Goal: Task Accomplishment & Management: Manage account settings

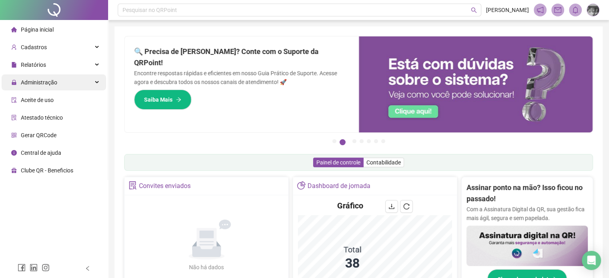
click at [27, 83] on span "Administração" at bounding box center [39, 82] width 36 height 6
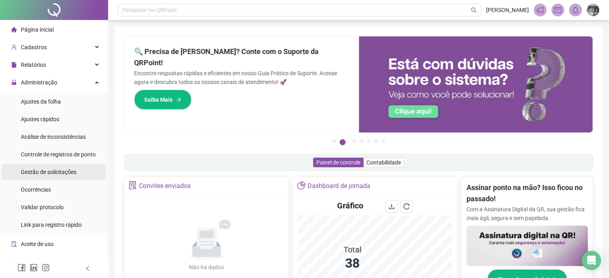
click at [46, 168] on div "Gestão de solicitações" at bounding box center [49, 172] width 56 height 16
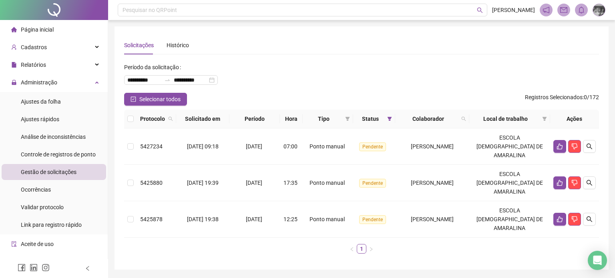
click at [133, 120] on th at bounding box center [130, 119] width 13 height 19
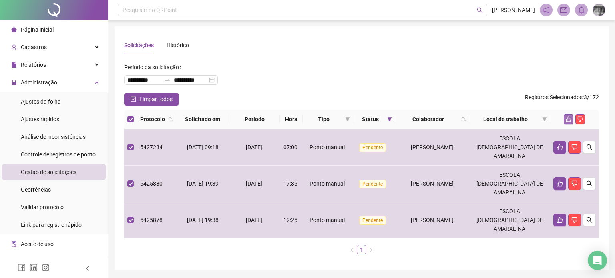
click at [568, 119] on icon "like" at bounding box center [568, 119] width 6 height 6
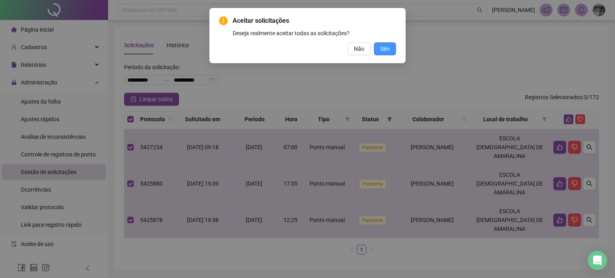
click at [389, 48] on span "Sim" at bounding box center [384, 48] width 9 height 9
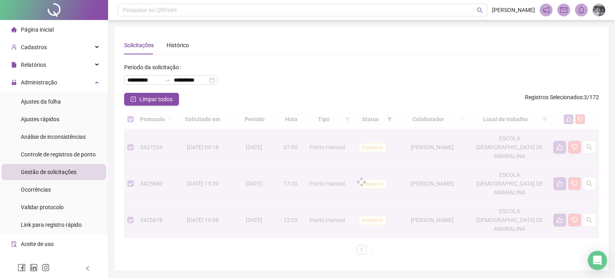
click at [563, 114] on button "button" at bounding box center [568, 119] width 10 height 10
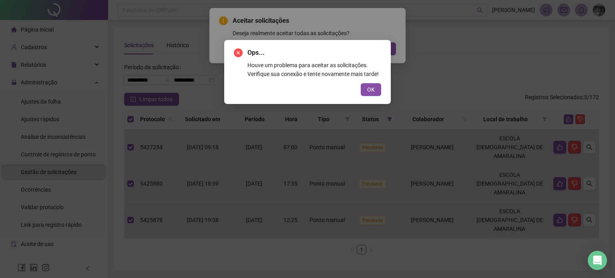
click at [367, 96] on button "OK" at bounding box center [371, 89] width 20 height 13
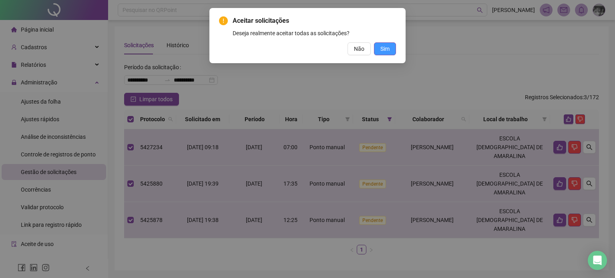
click at [389, 46] on span "Sim" at bounding box center [384, 48] width 9 height 9
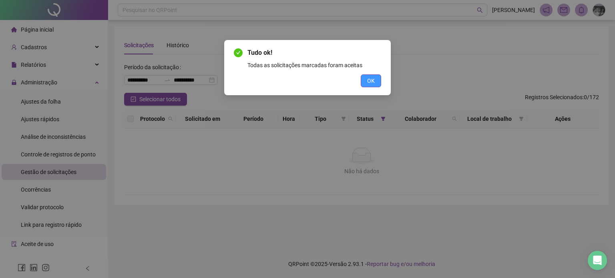
click at [374, 77] on span "OK" at bounding box center [371, 80] width 8 height 9
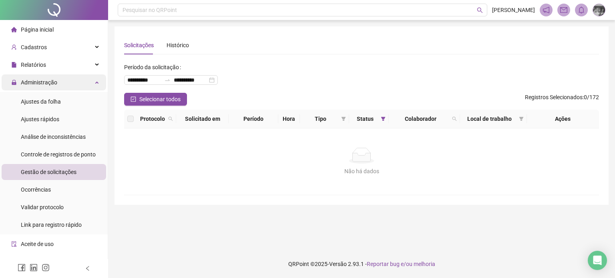
click at [58, 87] on div "Administração" at bounding box center [54, 82] width 104 height 16
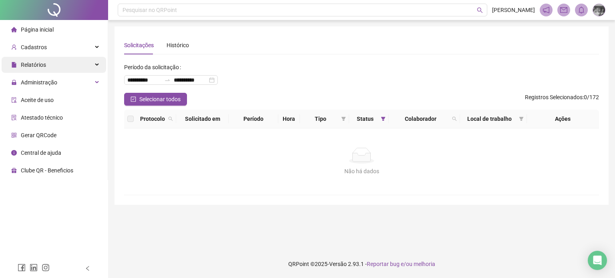
click at [62, 72] on div "Relatórios" at bounding box center [54, 65] width 104 height 16
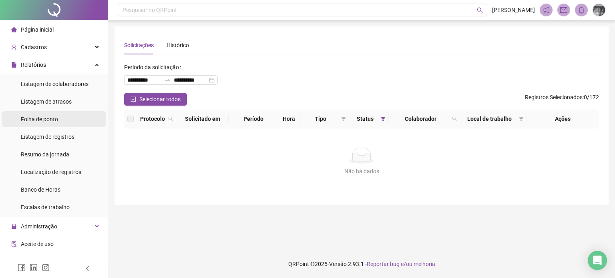
click at [52, 117] on span "Folha de ponto" at bounding box center [39, 119] width 37 height 6
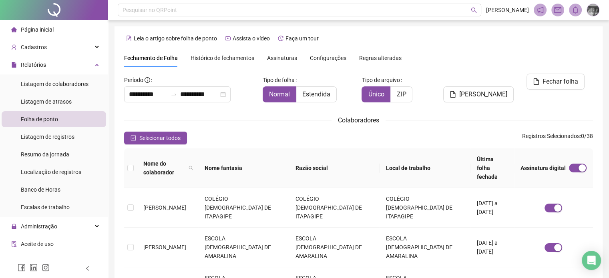
scroll to position [24, 0]
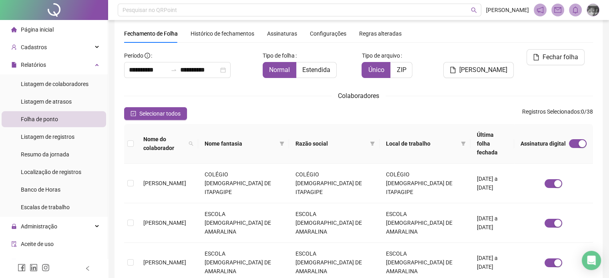
click at [284, 34] on span "Assinaturas" at bounding box center [282, 34] width 30 height 6
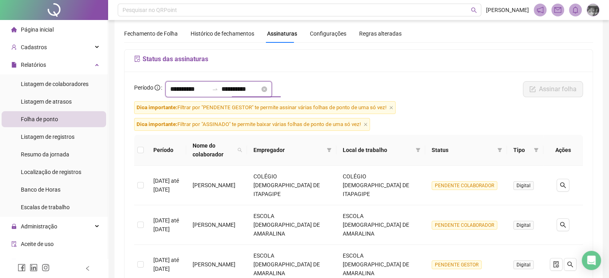
click at [260, 90] on input "**********" at bounding box center [240, 89] width 38 height 10
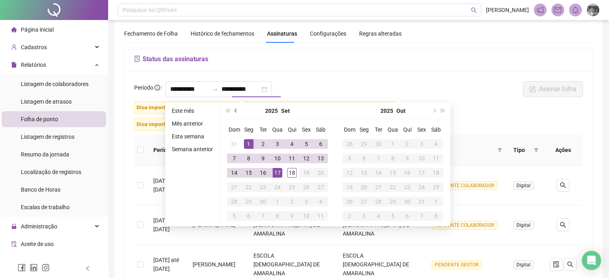
click at [235, 106] on button "prev-year" at bounding box center [236, 111] width 9 height 16
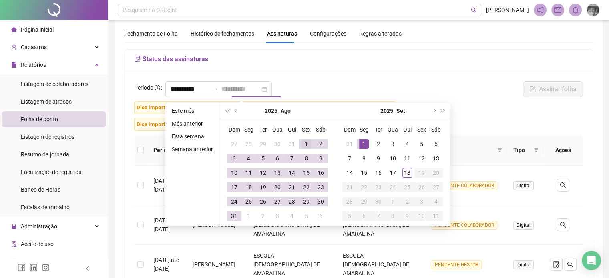
type input "**********"
click at [303, 144] on div "1" at bounding box center [306, 144] width 10 height 10
click at [232, 215] on div "31" at bounding box center [234, 216] width 10 height 10
type input "**********"
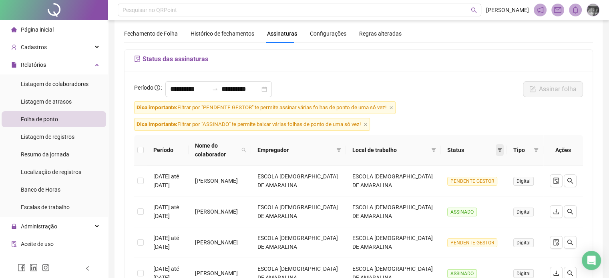
click at [501, 148] on icon "filter" at bounding box center [499, 150] width 5 height 5
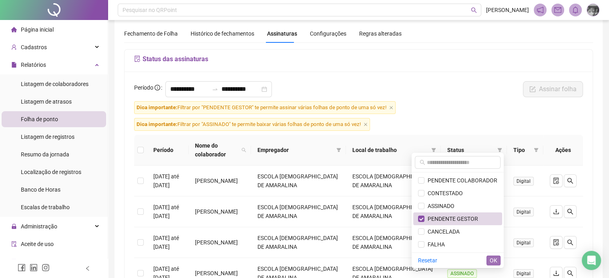
click at [498, 258] on button "OK" at bounding box center [493, 261] width 14 height 10
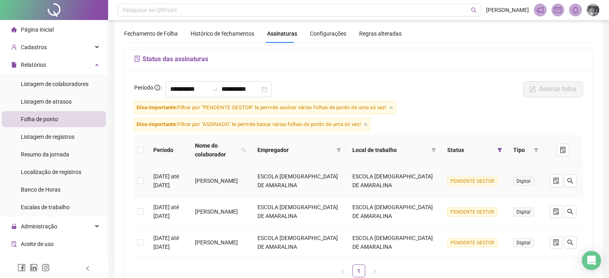
click at [144, 178] on td at bounding box center [140, 181] width 13 height 31
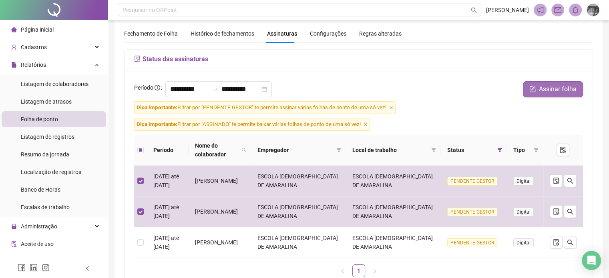
click at [538, 95] on button "Assinar folha" at bounding box center [553, 89] width 60 height 16
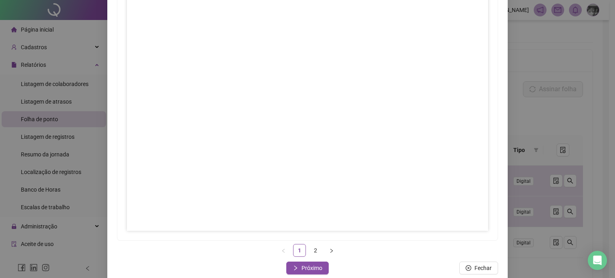
scroll to position [94, 0]
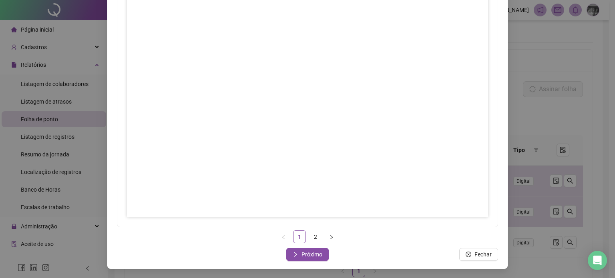
drag, startPoint x: 311, startPoint y: 239, endPoint x: 311, endPoint y: 245, distance: 5.6
click at [311, 244] on div "Assinar folhas de ponto 1 2 Fechar Próximo" at bounding box center [307, 107] width 400 height 323
click at [309, 256] on span "Próximo" at bounding box center [311, 254] width 21 height 9
click at [307, 256] on span "Fechar" at bounding box center [311, 254] width 17 height 9
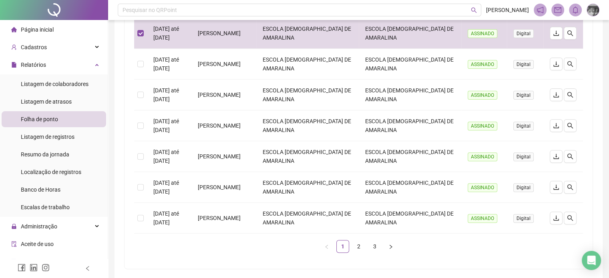
scroll to position [293, 0]
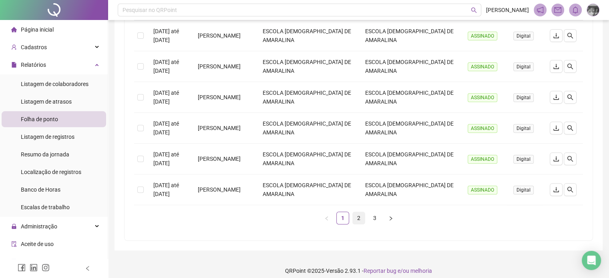
click at [357, 214] on link "2" at bounding box center [359, 218] width 12 height 12
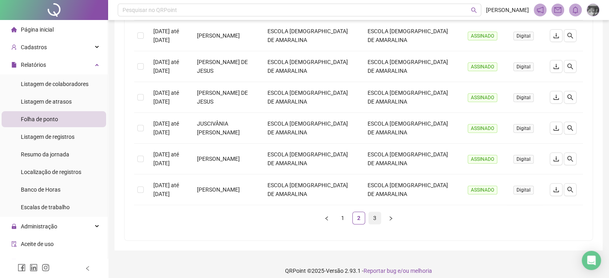
click at [369, 216] on link "3" at bounding box center [375, 218] width 12 height 12
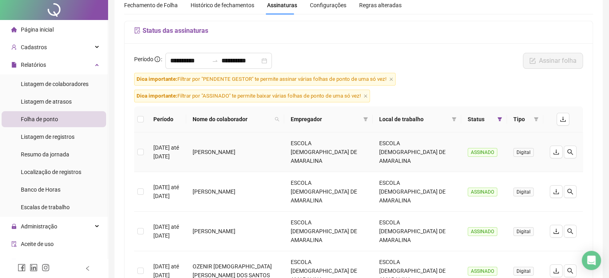
scroll to position [0, 0]
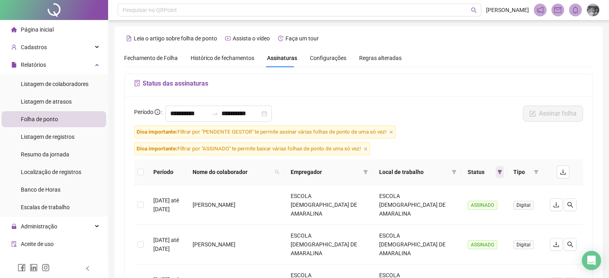
click at [497, 172] on icon "filter" at bounding box center [499, 172] width 5 height 5
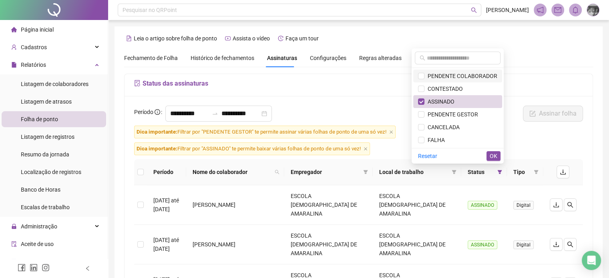
click at [466, 73] on span "PENDENTE COLABORADOR" at bounding box center [460, 76] width 73 height 6
click at [447, 101] on span "ASSINADO" at bounding box center [439, 101] width 30 height 6
click at [494, 153] on span "OK" at bounding box center [493, 156] width 8 height 9
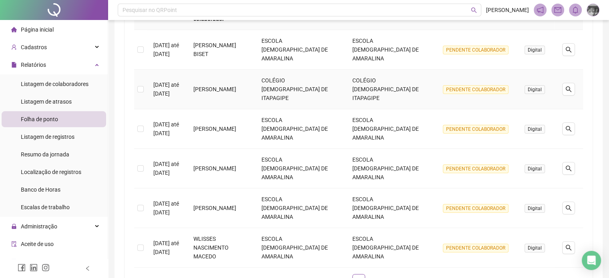
scroll to position [120, 0]
